Goal: Transaction & Acquisition: Subscribe to service/newsletter

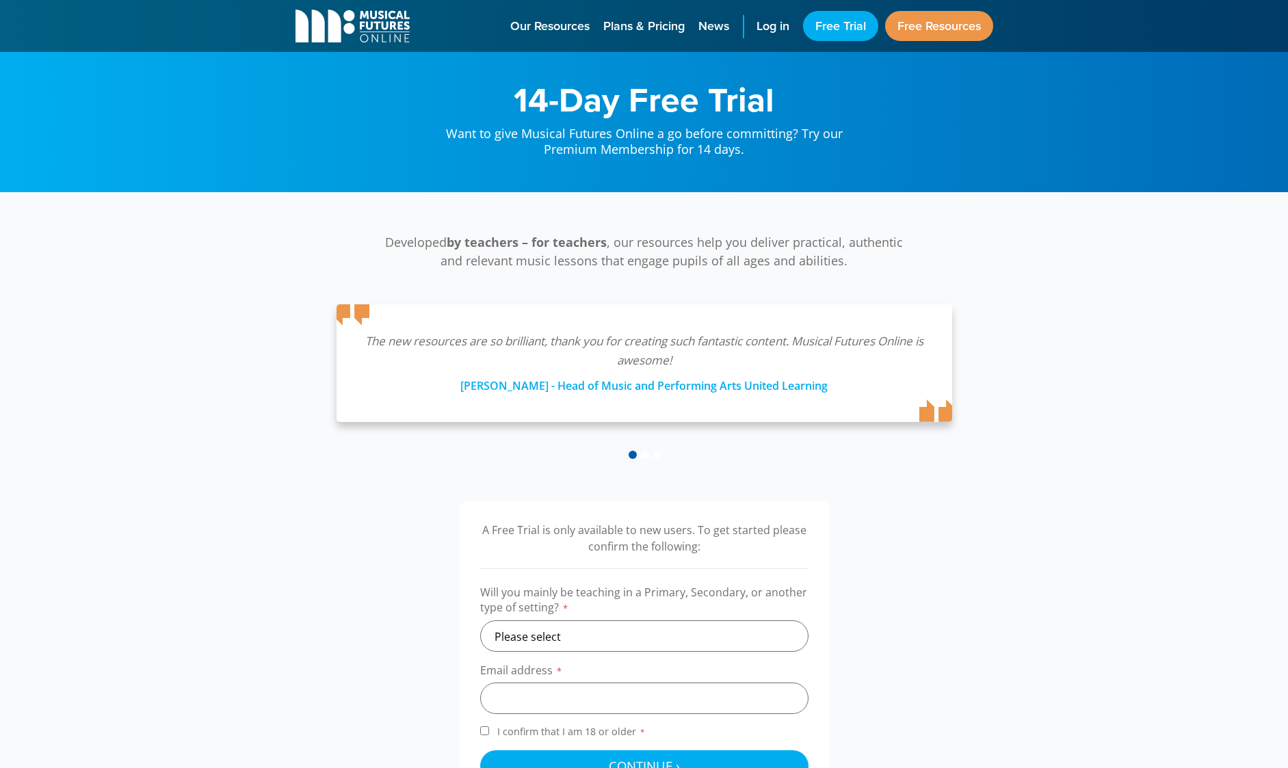
scroll to position [233, 0]
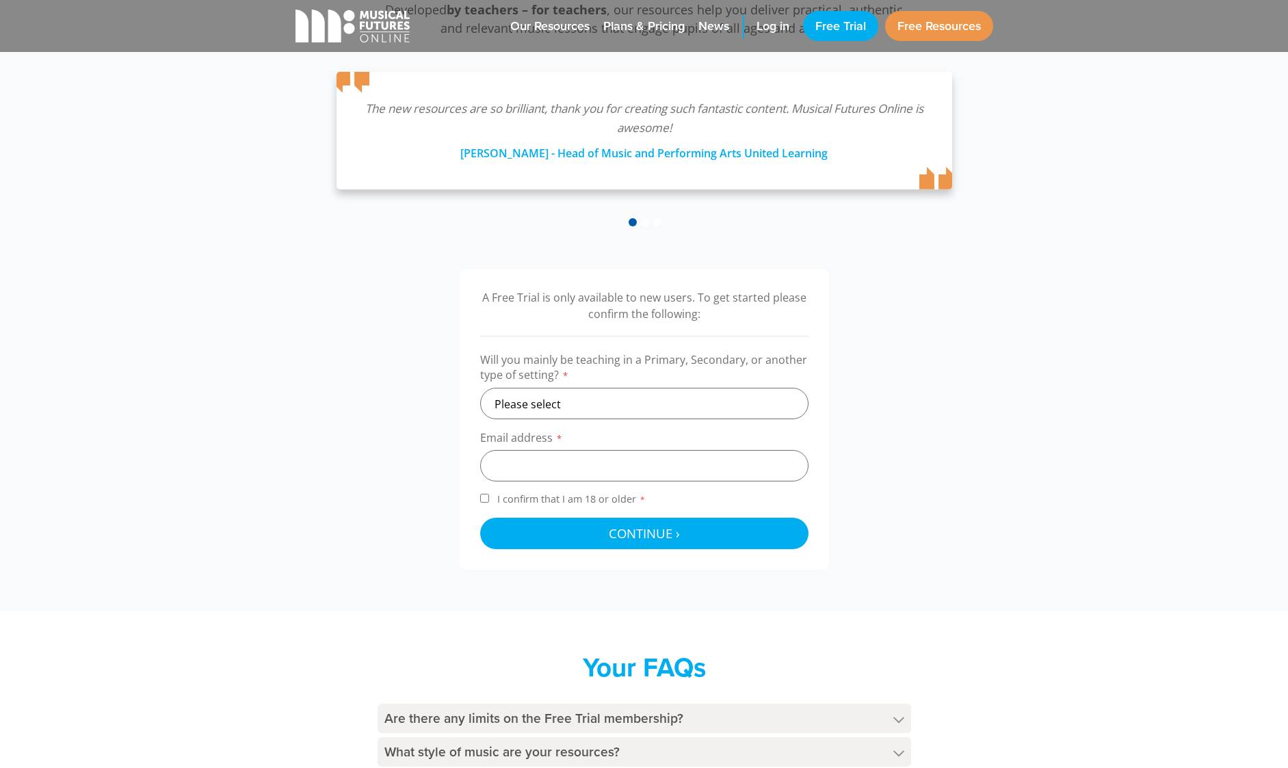
select select "primary"
click at [547, 460] on input "email" at bounding box center [644, 465] width 328 height 31
type input "james@james.com"
click at [521, 500] on span "I confirm that I am 18 or older *" at bounding box center [572, 499] width 154 height 13
click at [489, 500] on input "I confirm that I am 18 or older *" at bounding box center [484, 498] width 9 height 9
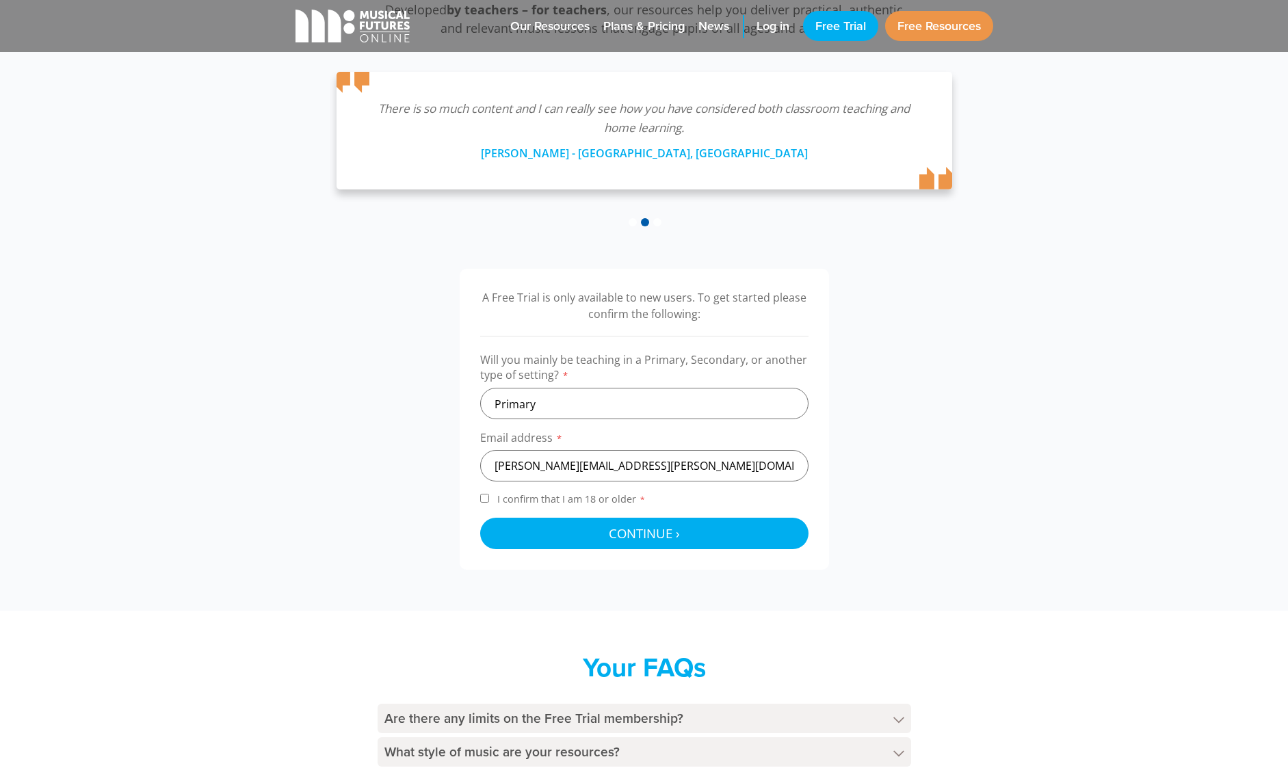
checkbox input "true"
click at [538, 527] on button "Continue › Checking your details..." at bounding box center [644, 533] width 328 height 31
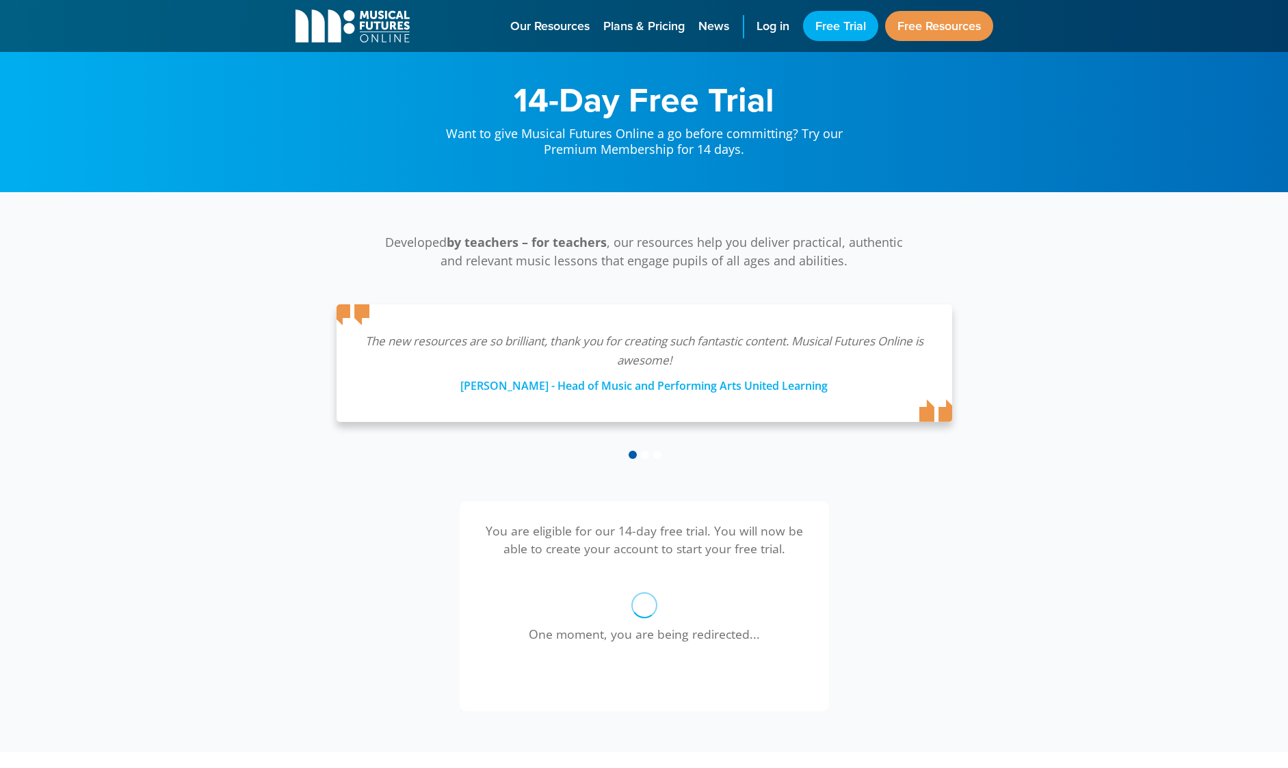
scroll to position [446, 0]
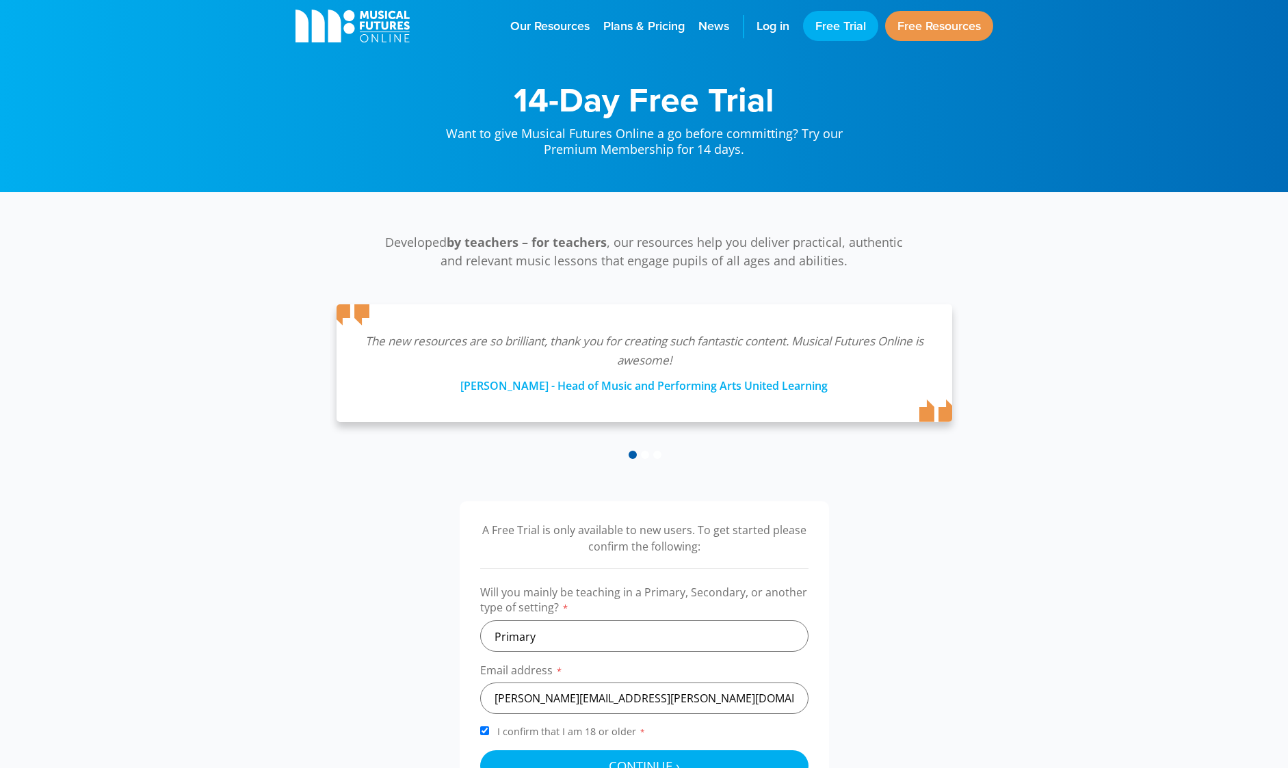
select select "primary"
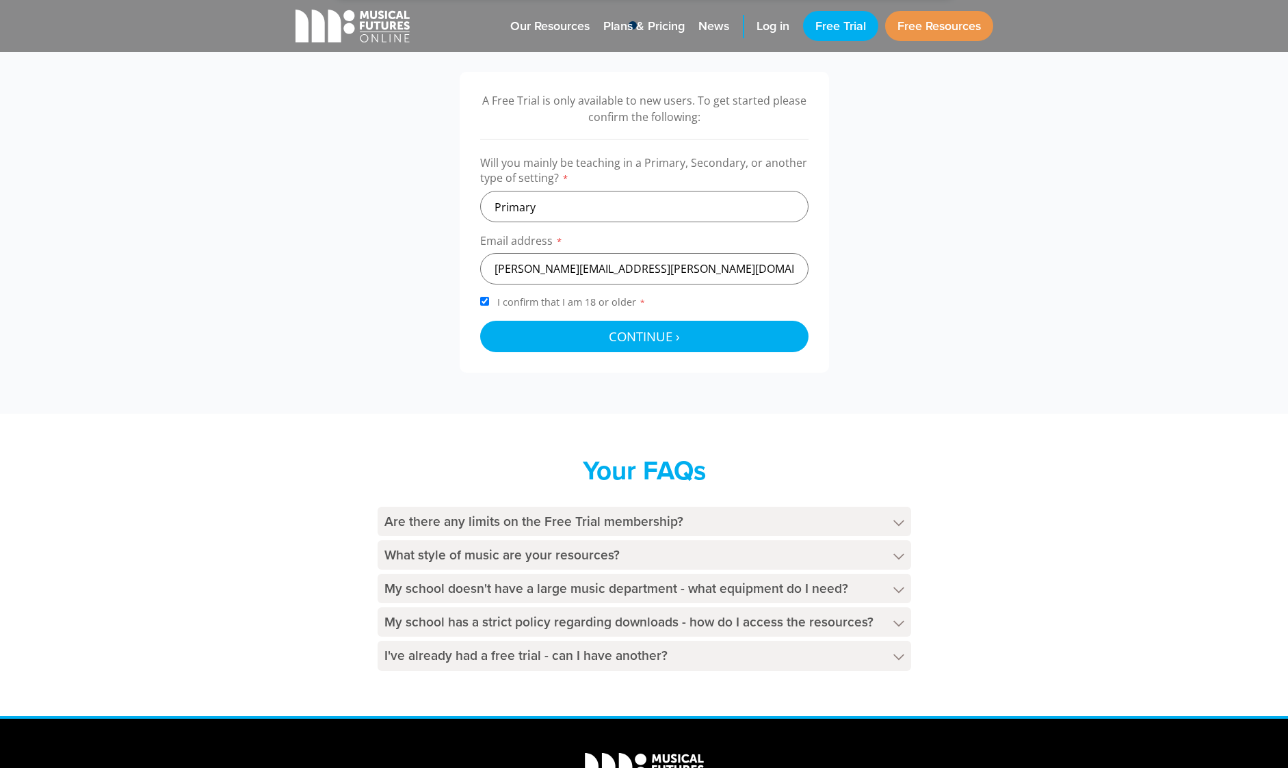
scroll to position [437, 0]
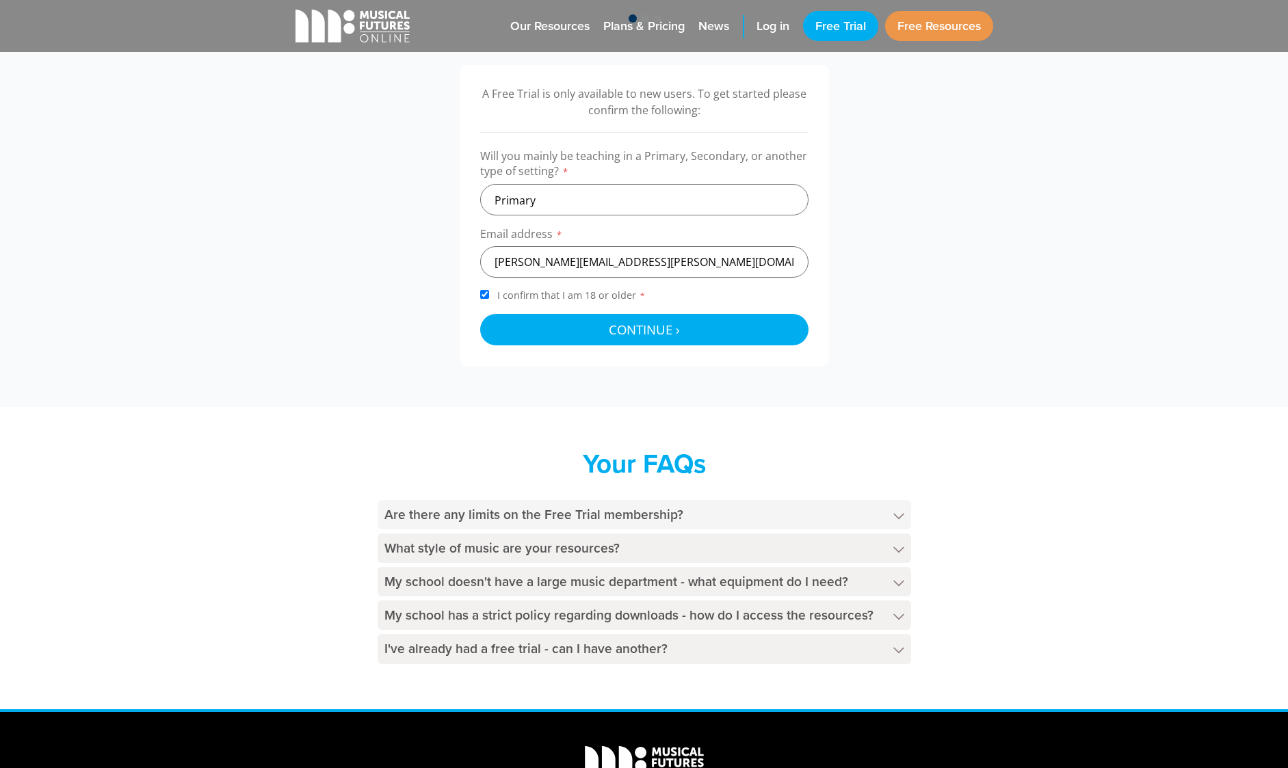
click at [463, 509] on h4 "Are there any limits on the Free Trial membership?" at bounding box center [645, 514] width 534 height 29
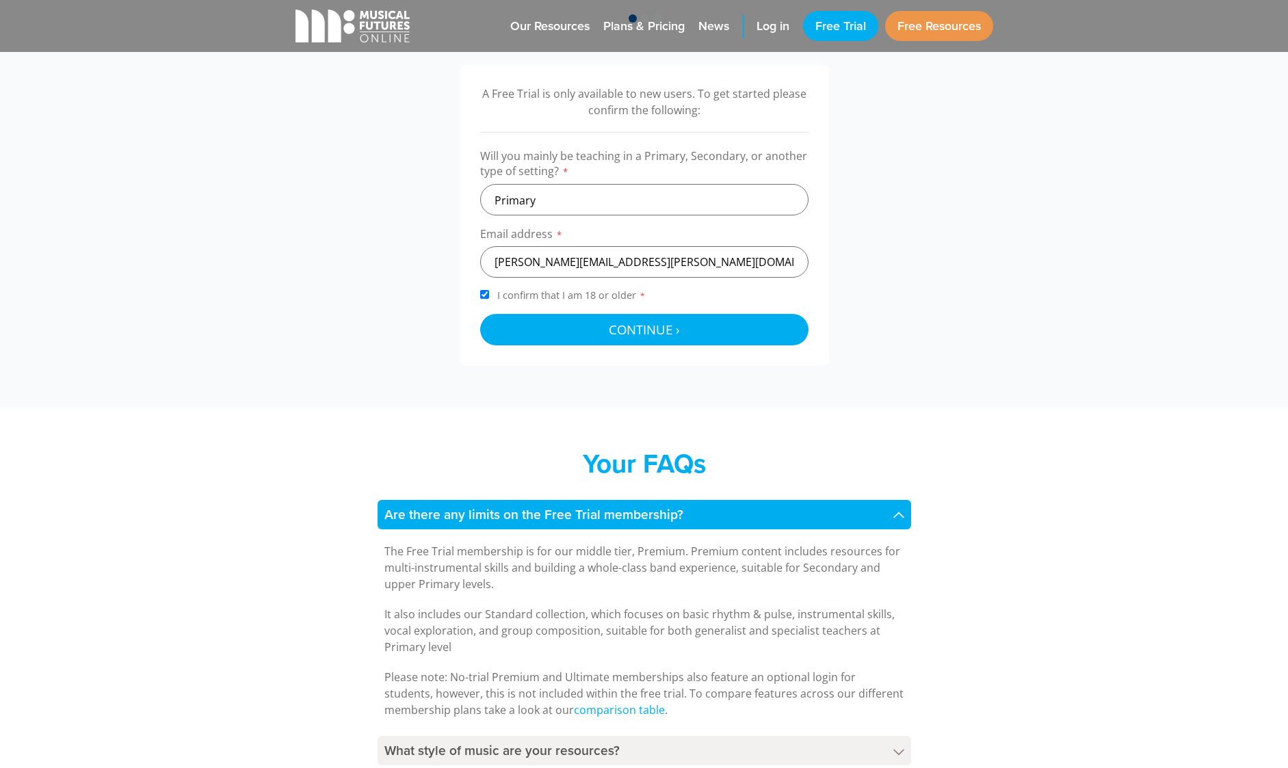
click at [463, 509] on h4 "Are there any limits on the Free Trial membership?" at bounding box center [645, 514] width 534 height 29
